Goal: Information Seeking & Learning: Understand process/instructions

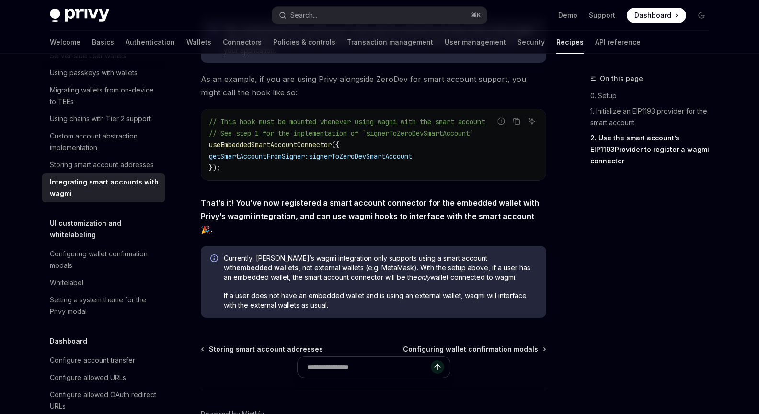
scroll to position [1624, 0]
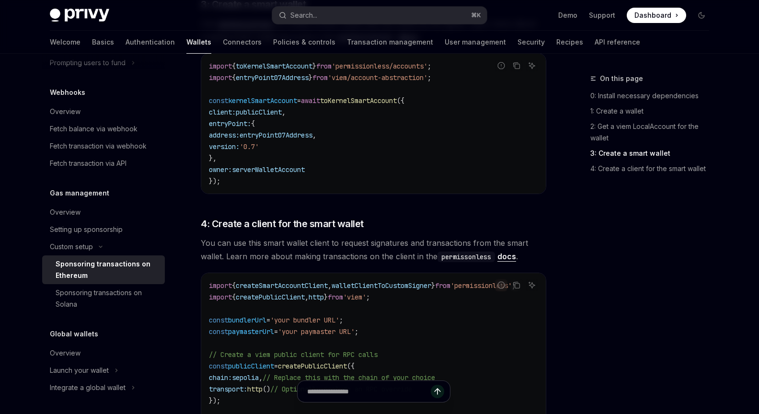
scroll to position [1115, 0]
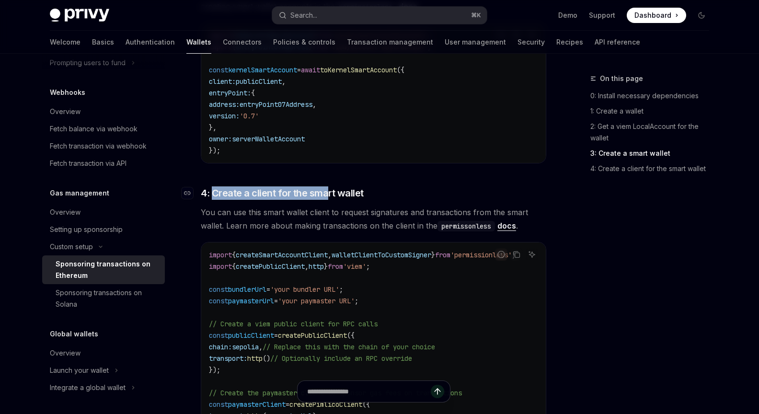
drag, startPoint x: 212, startPoint y: 192, endPoint x: 326, endPoint y: 200, distance: 114.2
click at [326, 200] on span "4: Create a client for the smart wallet" at bounding box center [282, 192] width 163 height 13
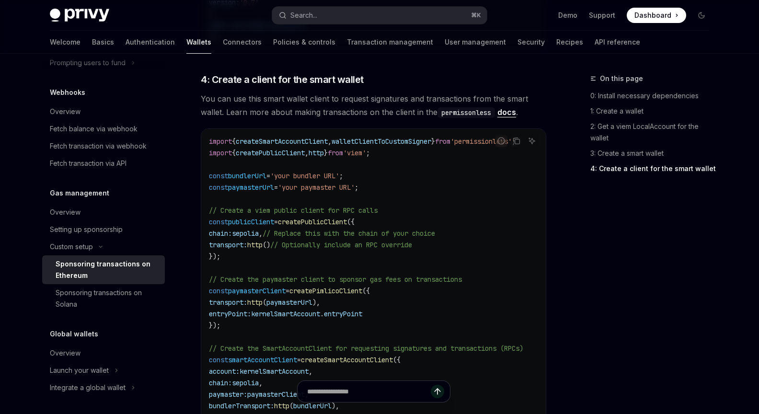
click at [375, 118] on span "You can use this smart wallet client to request signatures and transactions fro…" at bounding box center [373, 105] width 345 height 27
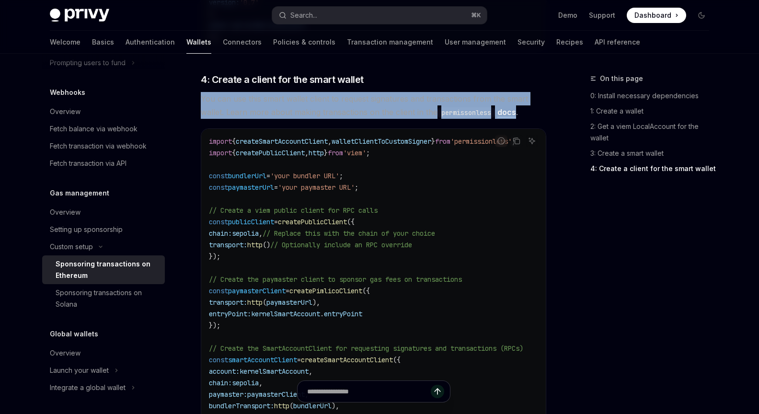
click at [375, 118] on span "You can use this smart wallet client to request signatures and transactions fro…" at bounding box center [373, 105] width 345 height 27
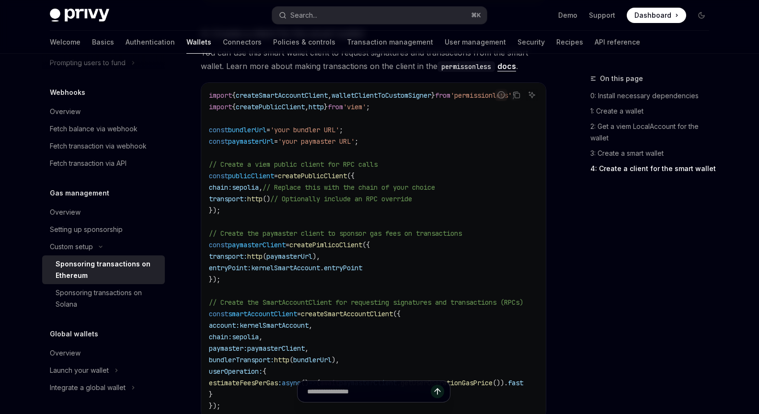
scroll to position [1297, 0]
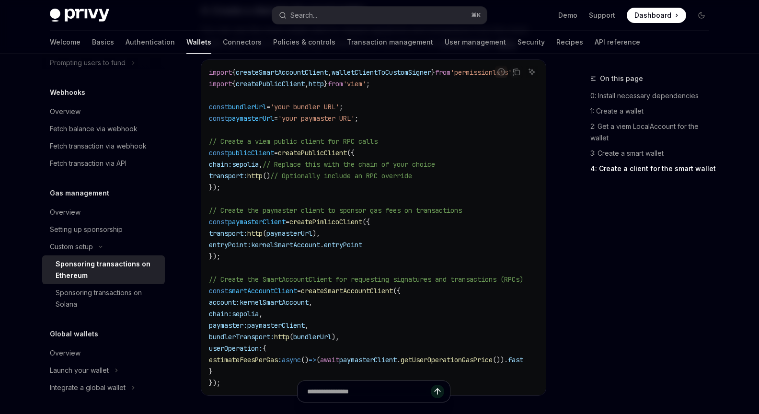
click at [318, 249] on span "kernelSmartAccount" at bounding box center [285, 244] width 69 height 9
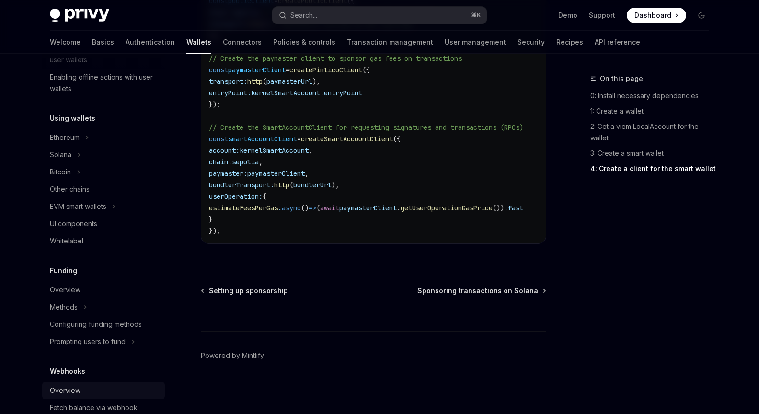
scroll to position [149, 0]
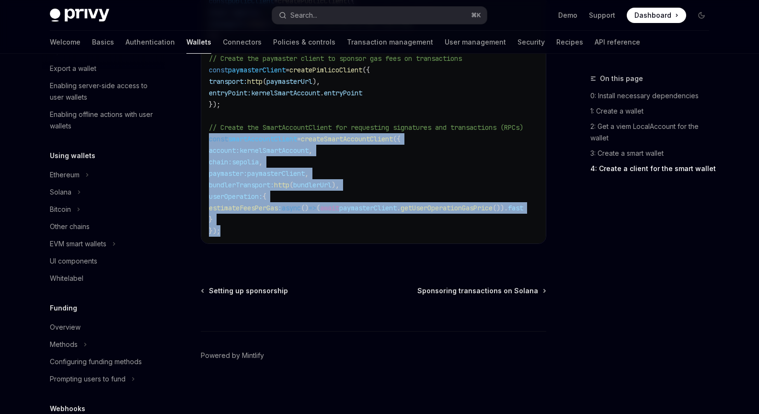
drag, startPoint x: 240, startPoint y: 229, endPoint x: 204, endPoint y: 132, distance: 103.6
click at [204, 132] on div "import { createSmartAccountClient , walletClientToCustomSigner } from 'permissi…" at bounding box center [373, 75] width 344 height 335
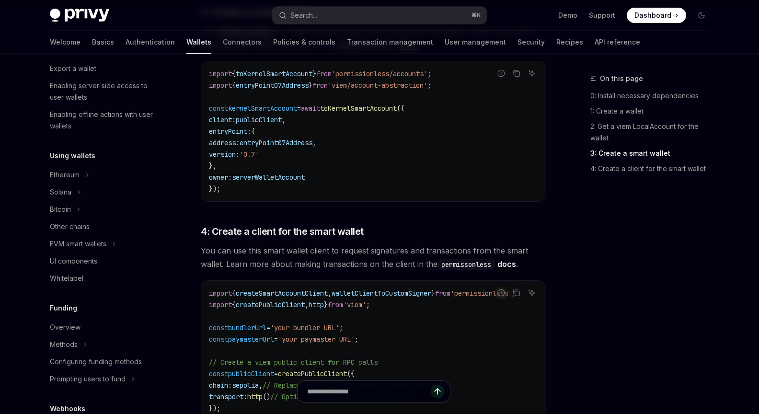
scroll to position [992, 0]
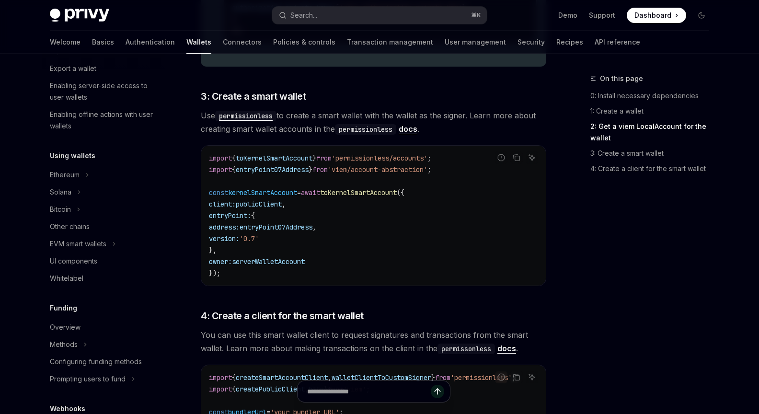
click at [347, 133] on code "permissionless" at bounding box center [365, 129] width 61 height 11
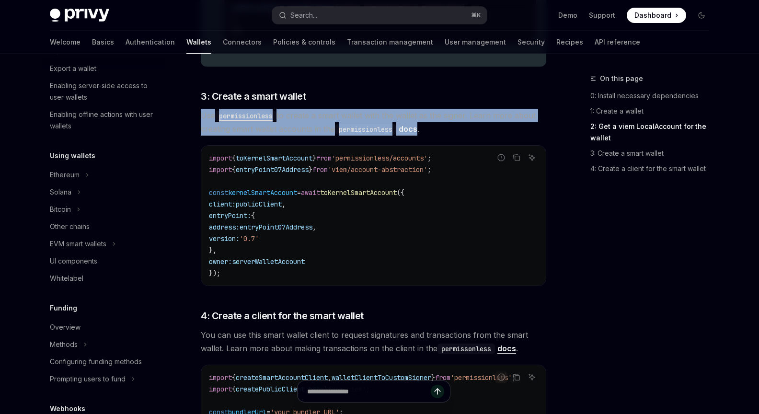
click at [347, 133] on code "permissionless" at bounding box center [365, 129] width 61 height 11
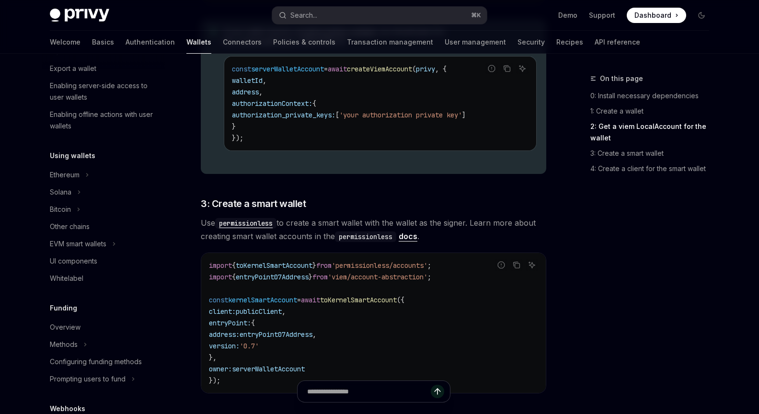
click at [347, 133] on code "const serverWalletAccount = await createViemAccount ( privy , { walletId , addr…" at bounding box center [380, 103] width 296 height 80
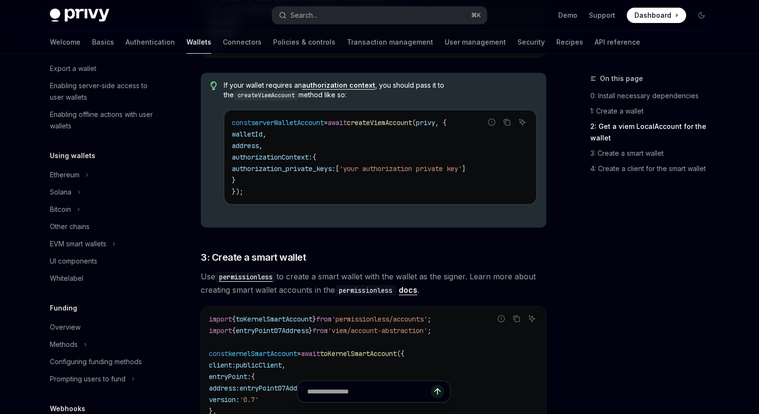
scroll to position [816, 0]
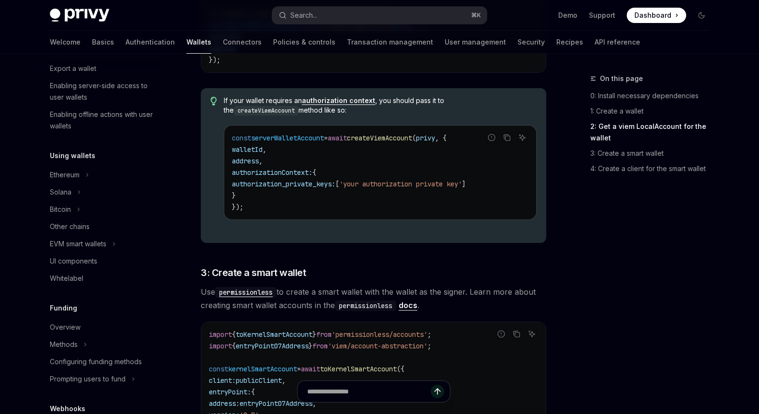
click at [347, 133] on code "const serverWalletAccount = await createViemAccount ( privy , { walletId , addr…" at bounding box center [380, 172] width 296 height 80
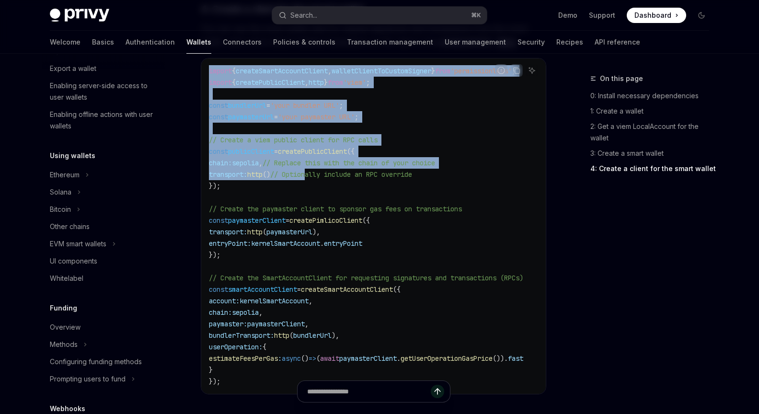
scroll to position [1383, 0]
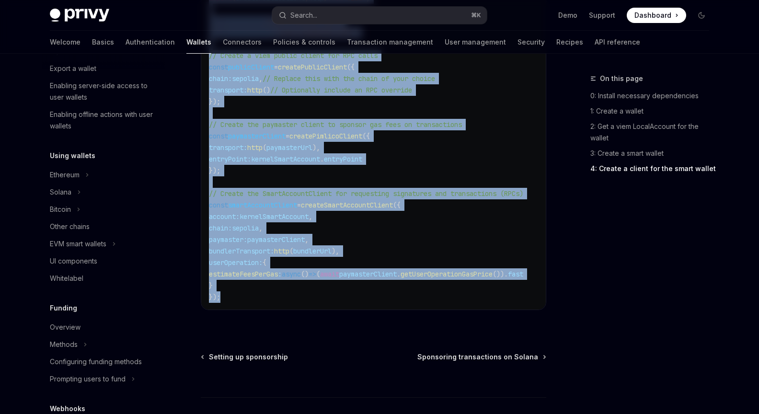
drag, startPoint x: 199, startPoint y: 91, endPoint x: 279, endPoint y: 299, distance: 222.9
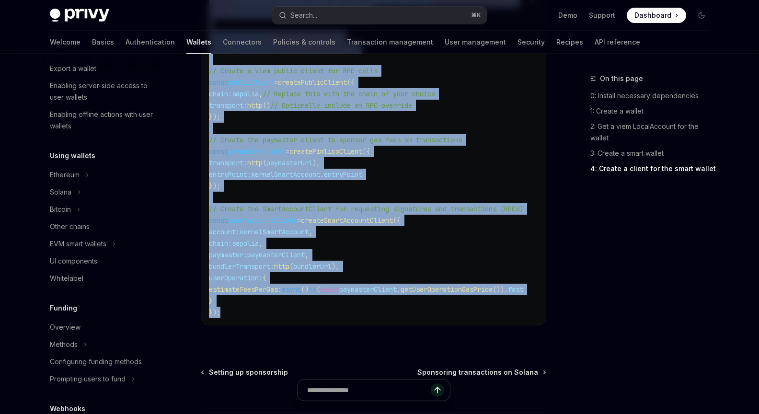
scroll to position [1452, 0]
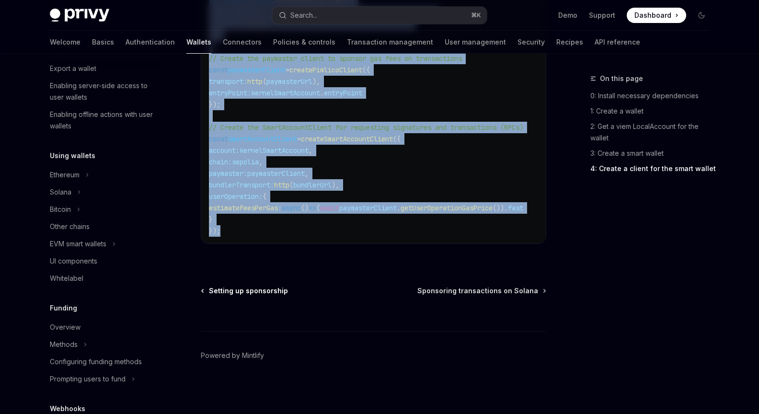
click at [227, 292] on span "Setting up sponsorship" at bounding box center [248, 291] width 79 height 10
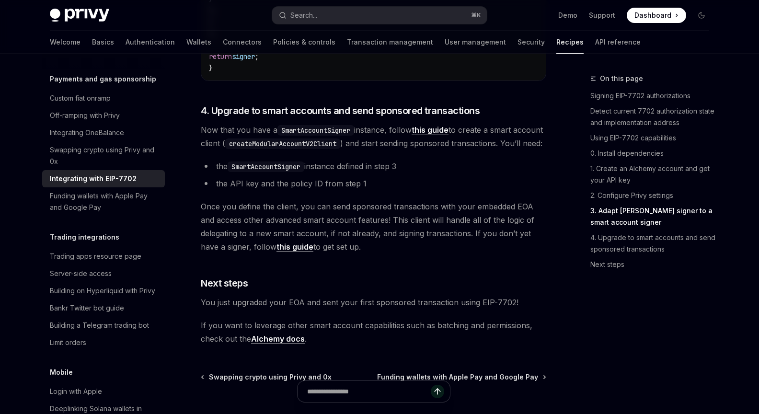
scroll to position [2130, 0]
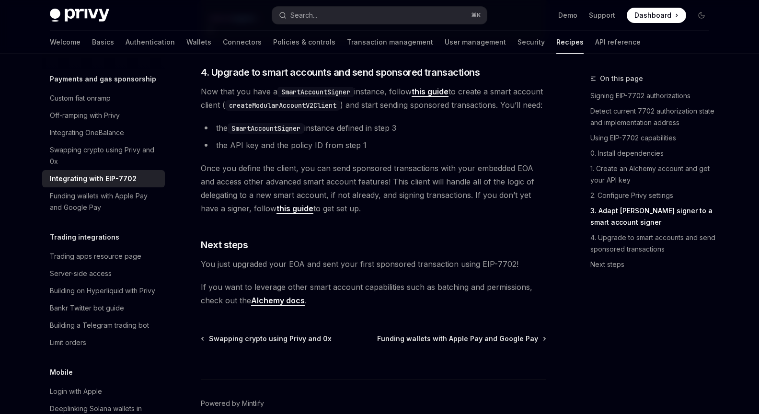
click at [301, 214] on link "this guide" at bounding box center [294, 209] width 37 height 10
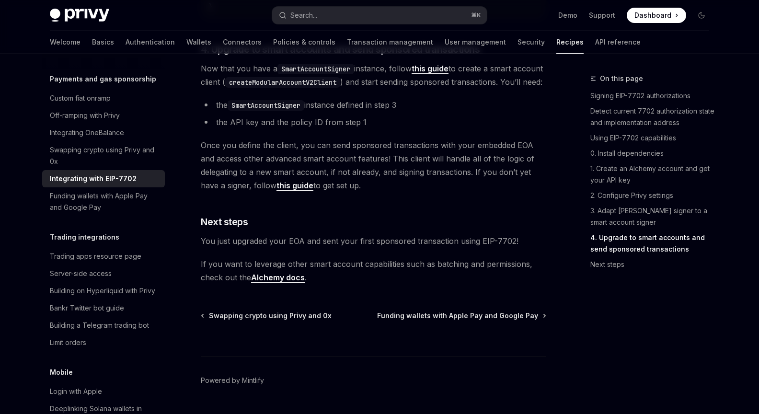
scroll to position [2210, 0]
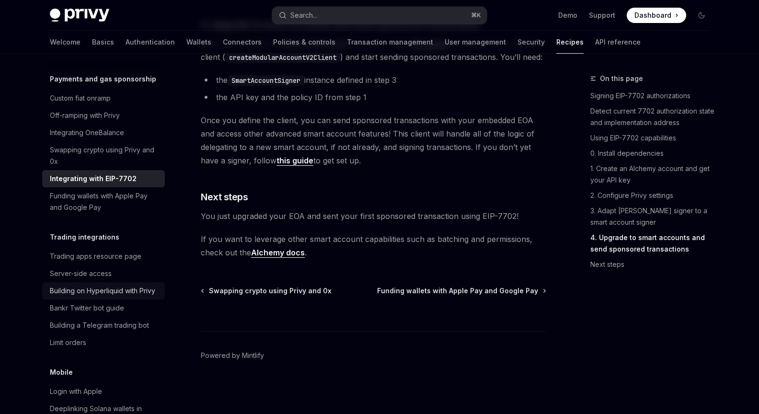
click at [72, 296] on div "Building on Hyperliquid with Privy" at bounding box center [102, 290] width 105 height 11
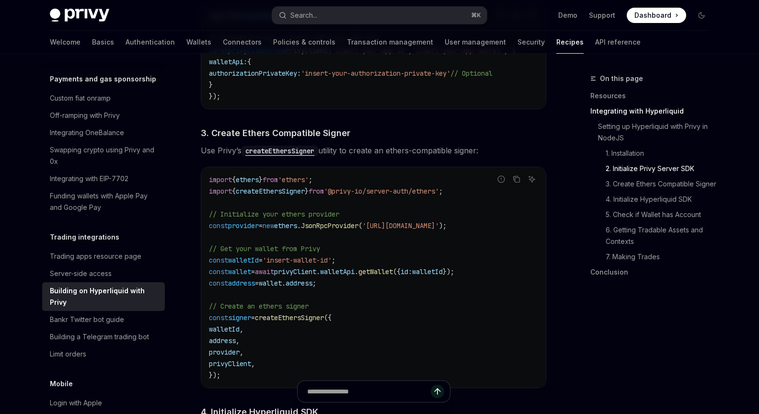
scroll to position [667, 0]
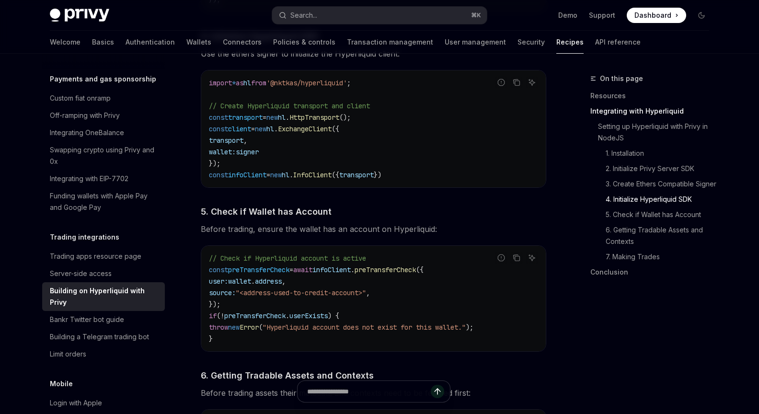
drag, startPoint x: 184, startPoint y: 352, endPoint x: 185, endPoint y: 247, distance: 104.4
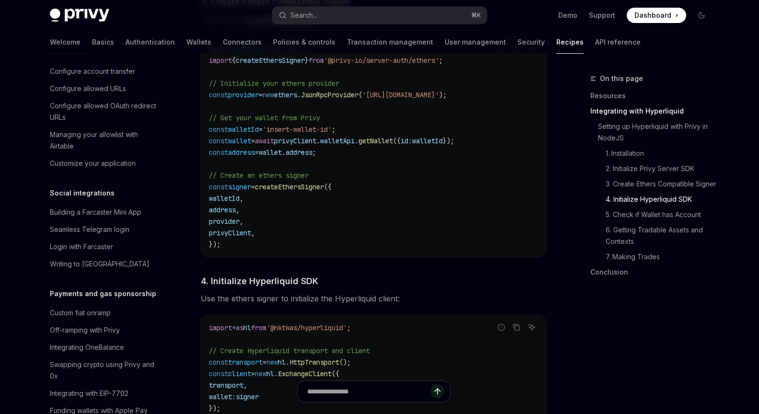
scroll to position [721, 0]
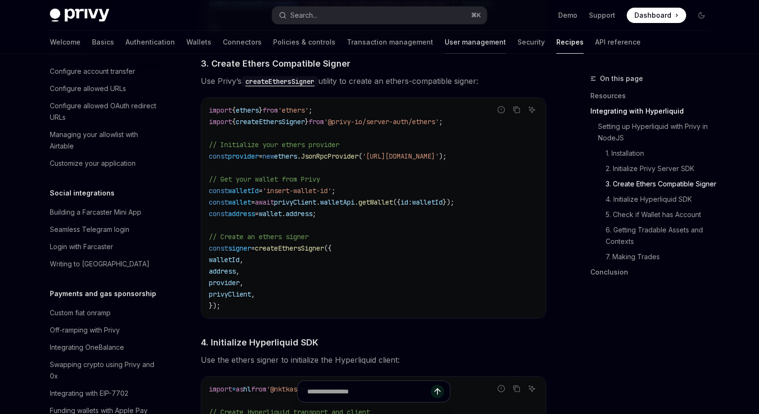
click at [444, 44] on link "User management" at bounding box center [474, 42] width 61 height 23
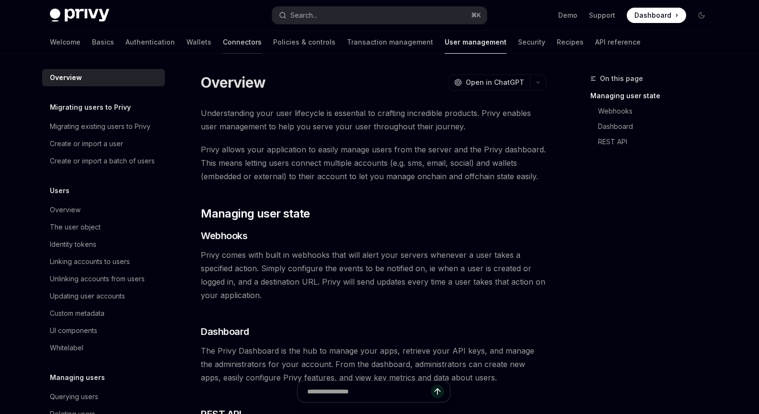
click at [223, 52] on link "Connectors" at bounding box center [242, 42] width 39 height 23
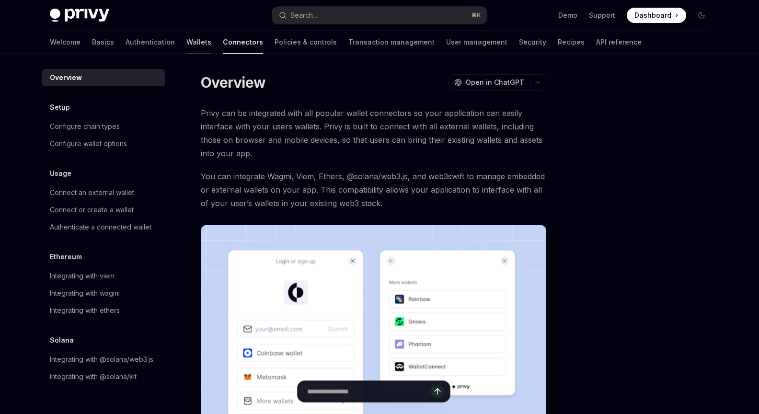
click at [186, 48] on link "Wallets" at bounding box center [198, 42] width 25 height 23
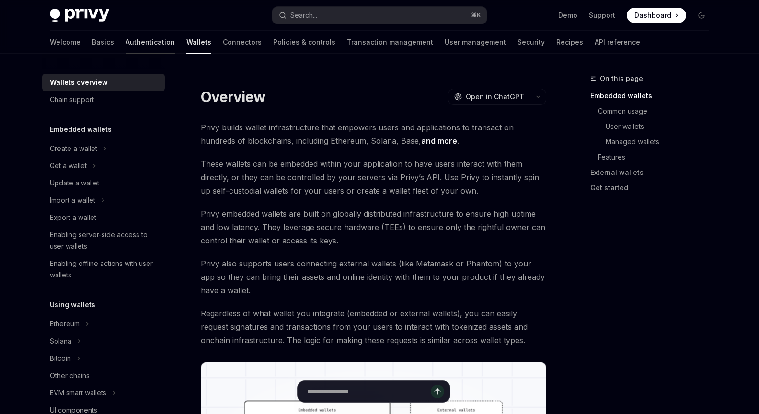
click at [125, 47] on link "Authentication" at bounding box center [149, 42] width 49 height 23
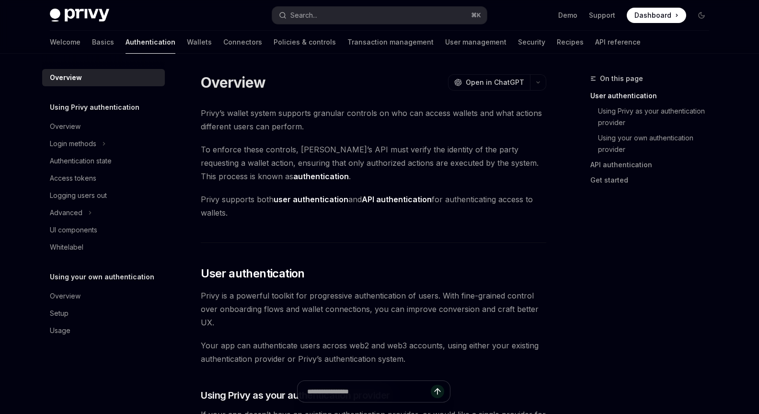
click at [46, 47] on div "Welcome Basics Authentication Wallets Connectors Policies & controls Transactio…" at bounding box center [379, 42] width 705 height 23
click at [92, 46] on link "Basics" at bounding box center [103, 42] width 22 height 23
type textarea "*"
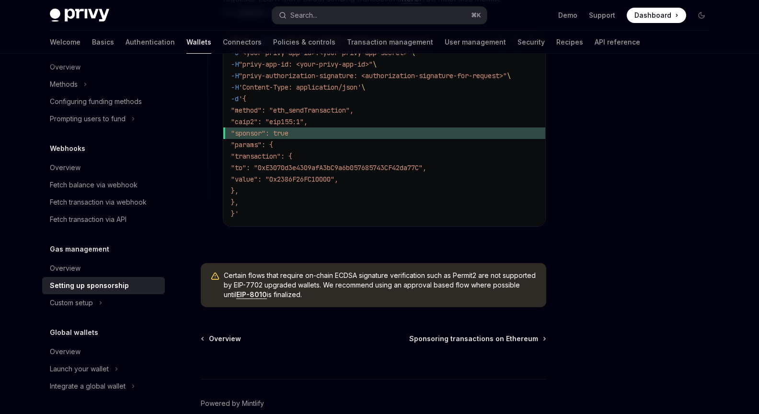
scroll to position [771, 0]
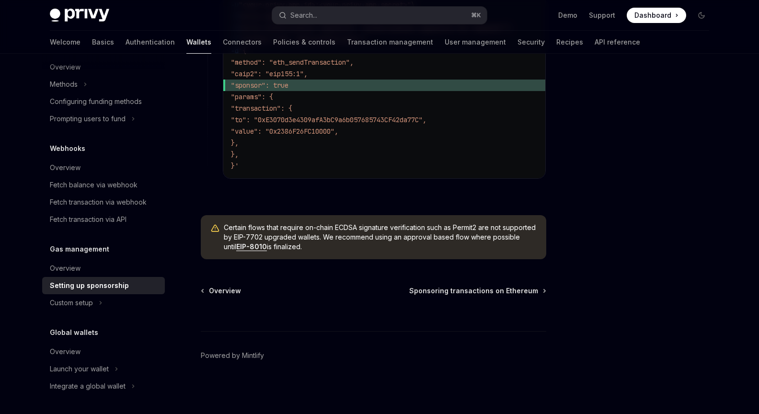
drag, startPoint x: 587, startPoint y: 271, endPoint x: 384, endPoint y: 247, distance: 204.0
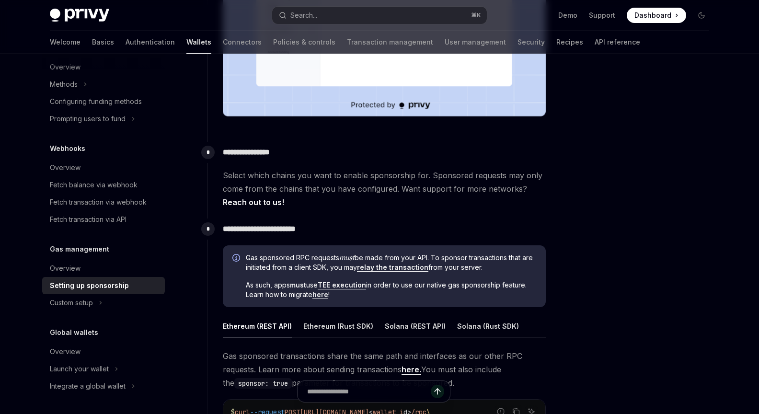
scroll to position [0, 0]
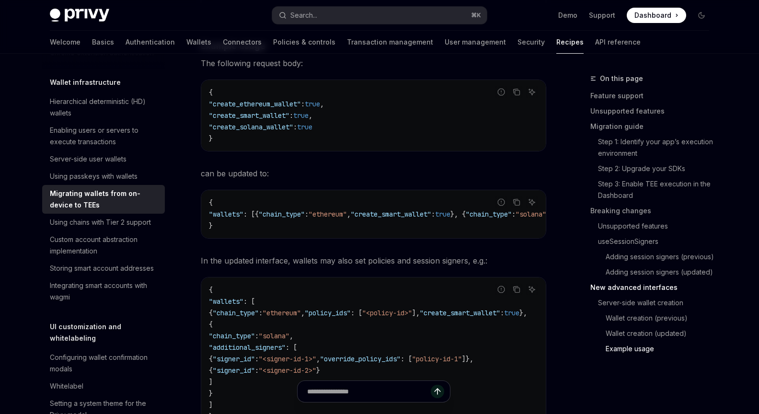
scroll to position [3343, 0]
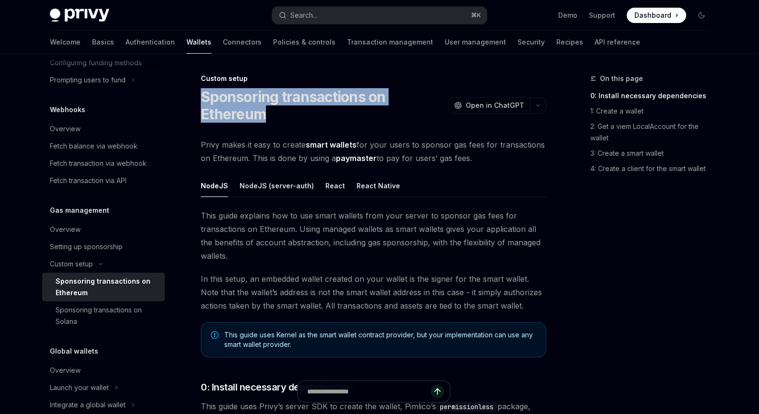
drag, startPoint x: 553, startPoint y: 255, endPoint x: 204, endPoint y: 91, distance: 385.6
copy h1 "Sponsoring transactions on Ethereum"
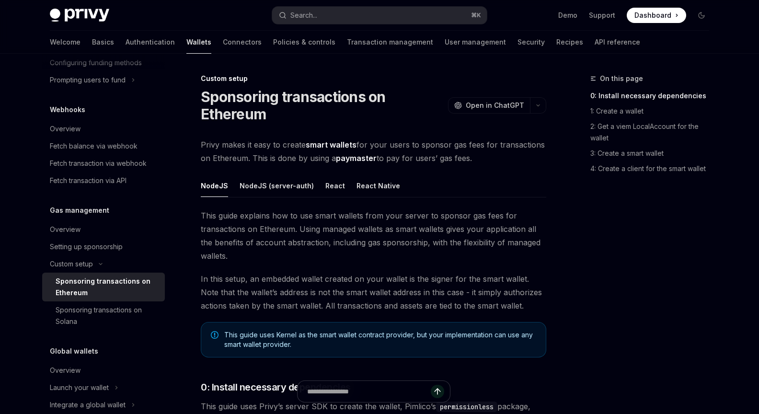
click at [601, 320] on div "On this page 0: Install necessary dependencies 1: Create a wallet 2: Get a viem…" at bounding box center [644, 243] width 146 height 341
click at [375, 301] on span "In this setup, an embedded wallet created on your wallet is the signer for the …" at bounding box center [373, 292] width 345 height 40
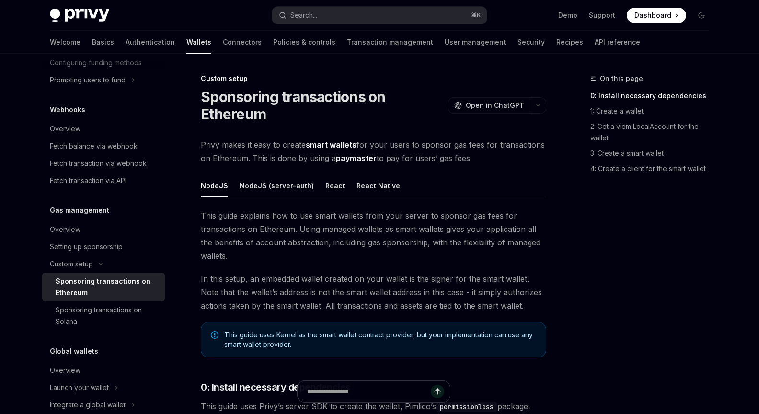
click at [379, 272] on span "In this setup, an embedded wallet created on your wallet is the signer for the …" at bounding box center [373, 292] width 345 height 40
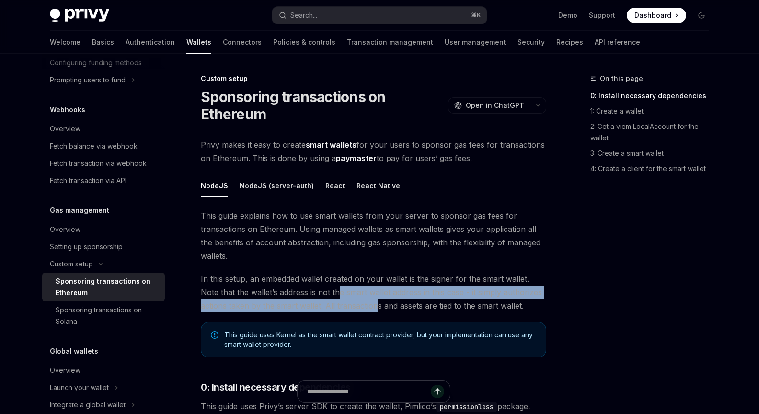
drag, startPoint x: 318, startPoint y: 290, endPoint x: 374, endPoint y: 309, distance: 58.9
click at [374, 309] on span "In this setup, an embedded wallet created on your wallet is the signer for the …" at bounding box center [373, 292] width 345 height 40
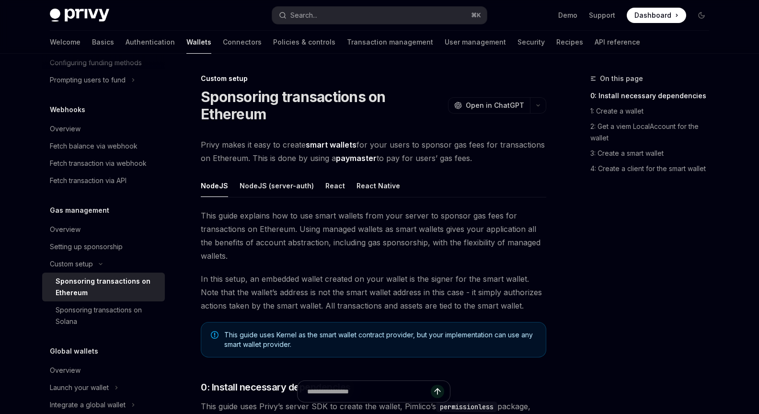
click at [386, 322] on div "This guide uses Kernel as the smart wallet contract provider, but your implemen…" at bounding box center [373, 339] width 345 height 35
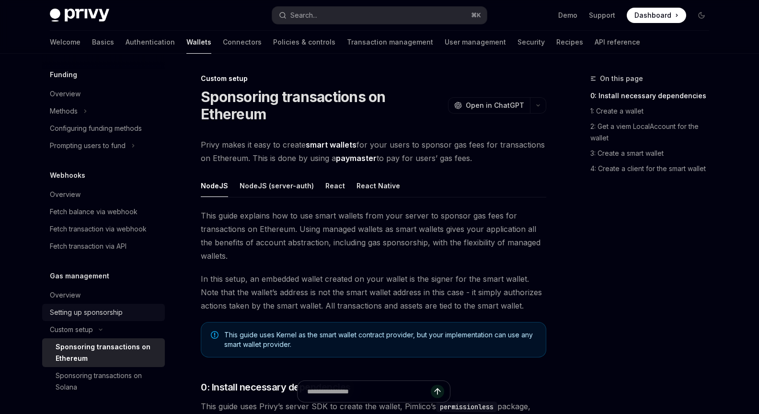
click at [101, 317] on div "Setting up sponsorship" at bounding box center [86, 311] width 73 height 11
type textarea "*"
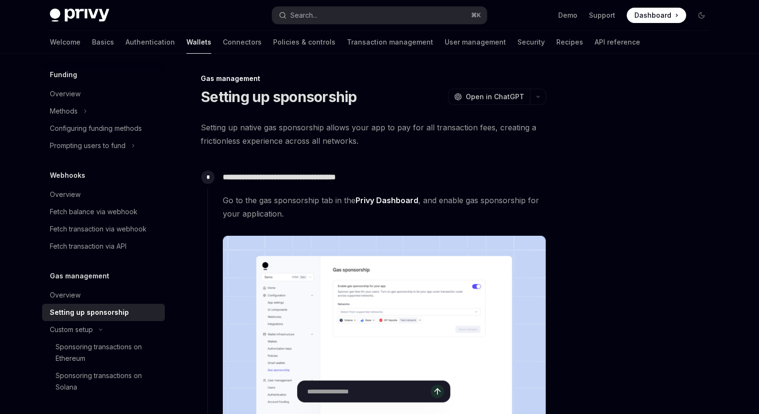
click at [383, 203] on link "Privy Dashboard" at bounding box center [386, 200] width 63 height 10
